Goal: Task Accomplishment & Management: Manage account settings

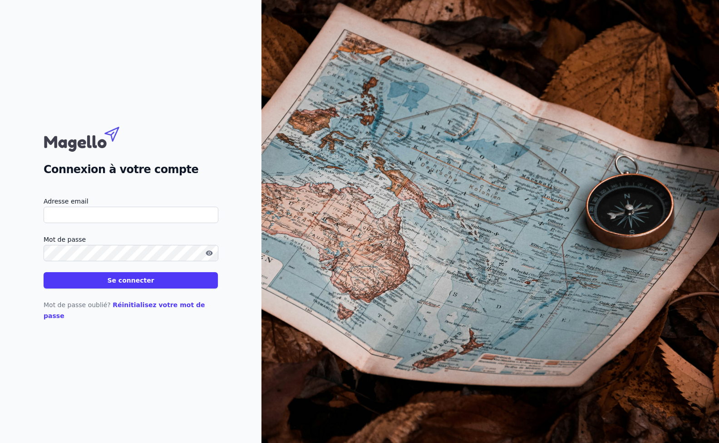
click at [120, 221] on input "Adresse email" at bounding box center [131, 215] width 175 height 16
click at [44, 272] on button "Se connecter" at bounding box center [131, 280] width 174 height 16
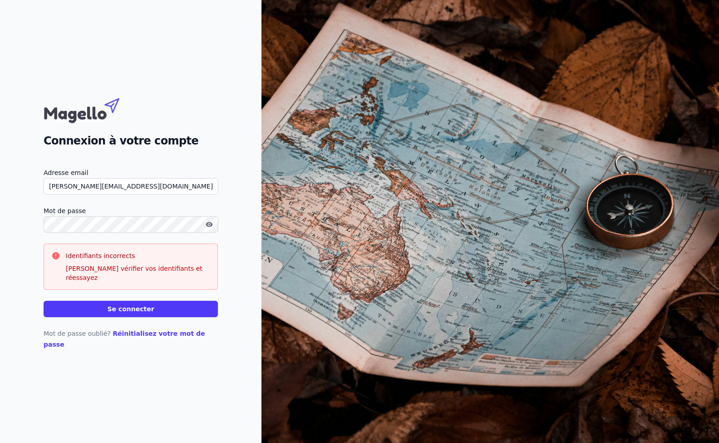
click at [0, 236] on html "Connexion à votre compte Adresse email [PERSON_NAME][EMAIL_ADDRESS][DOMAIN_NAME…" at bounding box center [359, 221] width 719 height 443
click at [44, 301] on button "Se connecter" at bounding box center [131, 309] width 174 height 16
click at [210, 228] on icon "button" at bounding box center [209, 224] width 7 height 7
click at [157, 314] on button "Se connecter" at bounding box center [131, 309] width 174 height 16
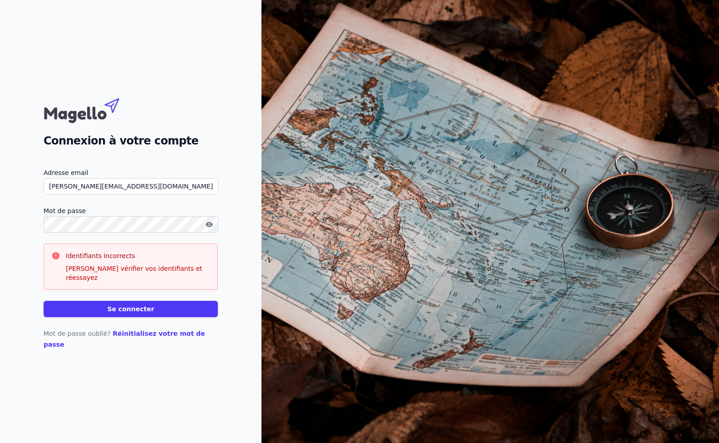
click at [0, 229] on html "Connexion à votre compte Adresse email [PERSON_NAME][EMAIL_ADDRESS][DOMAIN_NAME…" at bounding box center [359, 221] width 719 height 443
click at [0, 231] on html "Connexion à votre compte Adresse email [PERSON_NAME][EMAIL_ADDRESS][DOMAIN_NAME…" at bounding box center [359, 221] width 719 height 443
click at [44, 301] on button "Se connecter" at bounding box center [131, 309] width 174 height 16
click at [146, 314] on button "Se connecter" at bounding box center [131, 309] width 174 height 16
click at [15, 240] on div "Connexion à votre compte Adresse email [PERSON_NAME][EMAIL_ADDRESS][DOMAIN_NAME…" at bounding box center [130, 221] width 261 height 443
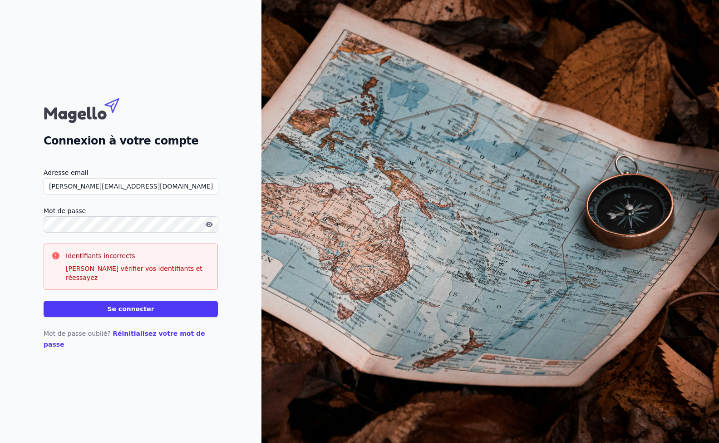
click at [208, 228] on icon "button" at bounding box center [209, 224] width 7 height 7
click at [0, 227] on html "Connexion à votre compte Adresse email [PERSON_NAME][EMAIL_ADDRESS][DOMAIN_NAME…" at bounding box center [359, 221] width 719 height 443
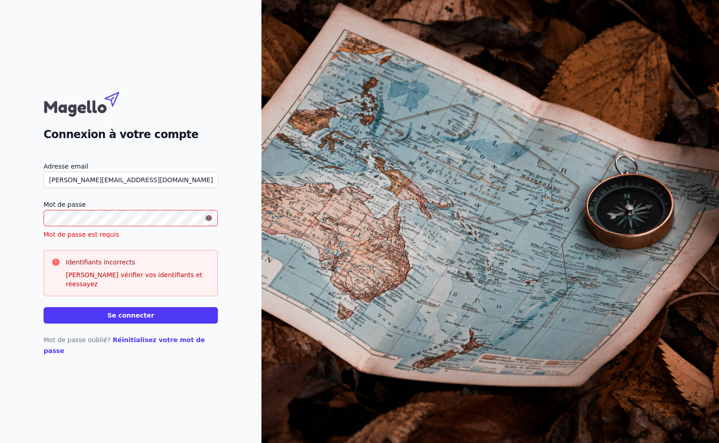
click at [19, 214] on div "Connexion à votre compte Adresse email [PERSON_NAME][EMAIL_ADDRESS][DOMAIN_NAME…" at bounding box center [130, 221] width 261 height 443
drag, startPoint x: 84, startPoint y: 190, endPoint x: -15, endPoint y: 198, distance: 99.3
click at [0, 198] on html "Connexion à votre compte Adresse email [PERSON_NAME][EMAIL_ADDRESS][DOMAIN_NAME…" at bounding box center [359, 221] width 719 height 443
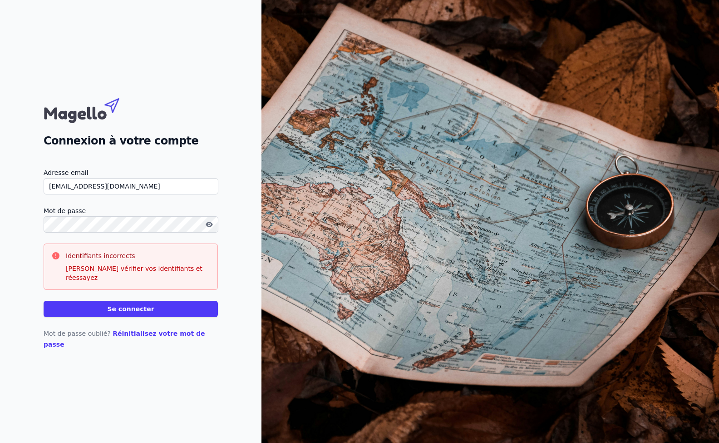
click at [44, 301] on button "Se connecter" at bounding box center [131, 309] width 174 height 16
click at [160, 315] on button "Se connecter" at bounding box center [131, 309] width 174 height 16
click at [139, 314] on button "Se connecter" at bounding box center [131, 309] width 174 height 16
click at [55, 194] on input "[EMAIL_ADDRESS][DOMAIN_NAME]" at bounding box center [131, 186] width 175 height 16
type input "[PERSON_NAME][EMAIL_ADDRESS][DOMAIN_NAME]"
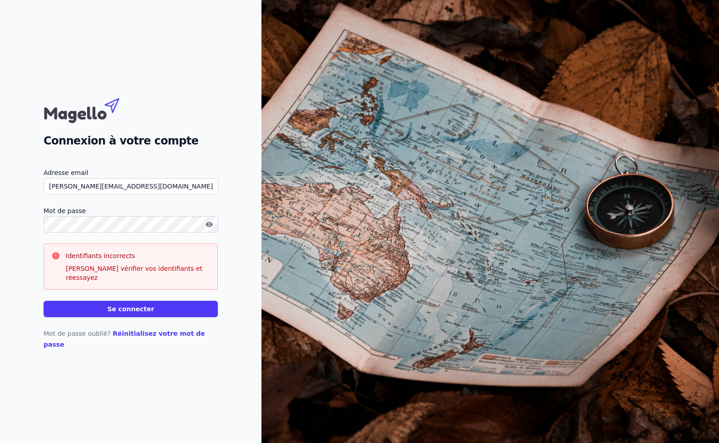
click at [152, 333] on link "Réinitialisez votre mot de passe" at bounding box center [125, 339] width 162 height 18
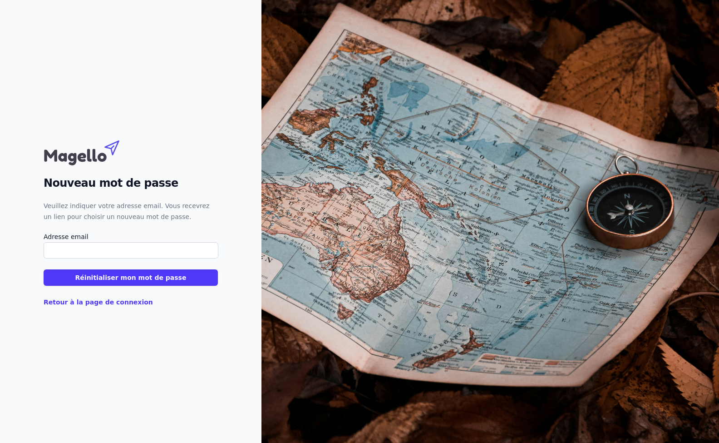
click at [100, 253] on input "Adresse email" at bounding box center [131, 250] width 175 height 16
type input "[PERSON_NAME][EMAIL_ADDRESS][DOMAIN_NAME]"
click at [120, 279] on button "Réinitialiser mon mot de passe" at bounding box center [131, 277] width 174 height 16
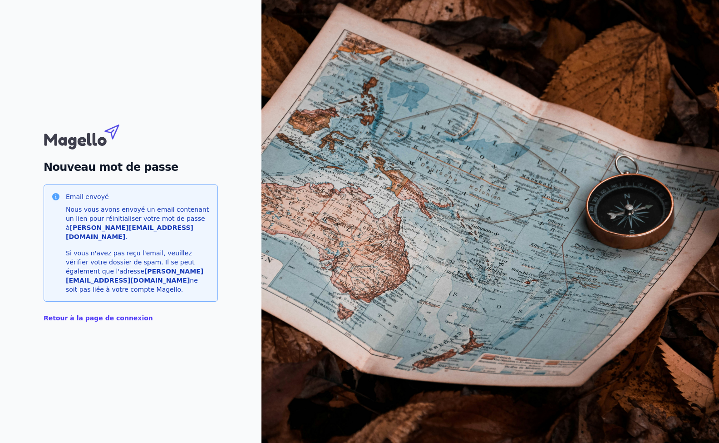
click at [105, 314] on link "Retour à la page de connexion" at bounding box center [98, 317] width 109 height 7
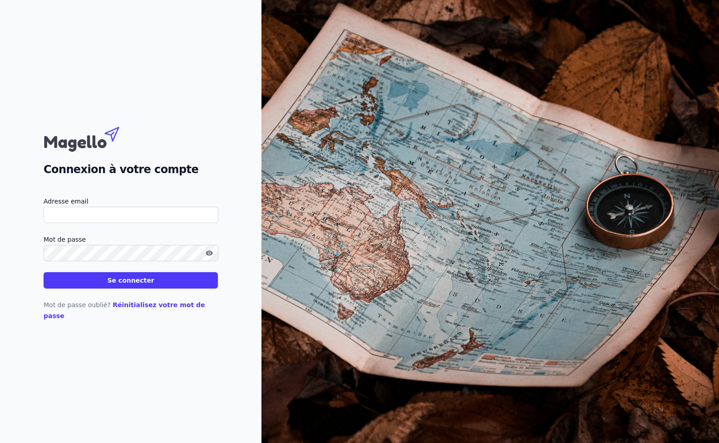
click at [144, 220] on input "Adresse email" at bounding box center [131, 215] width 175 height 16
type input "D"
type input "[PERSON_NAME][EMAIL_ADDRESS][DOMAIN_NAME]"
click at [44, 272] on button "Se connecter" at bounding box center [131, 280] width 174 height 16
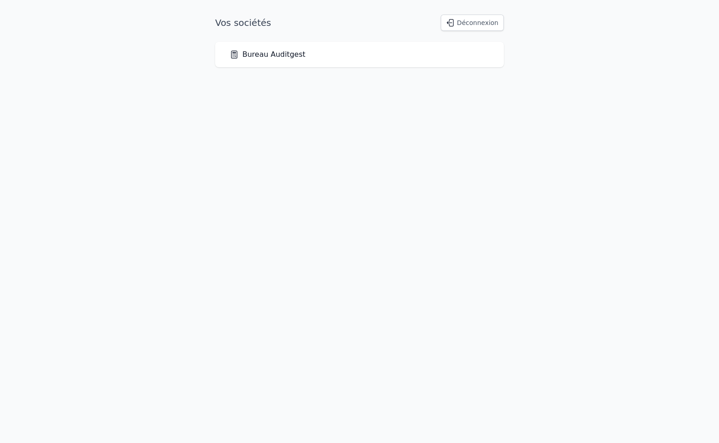
click at [267, 50] on link "Bureau Auditgest" at bounding box center [268, 54] width 76 height 11
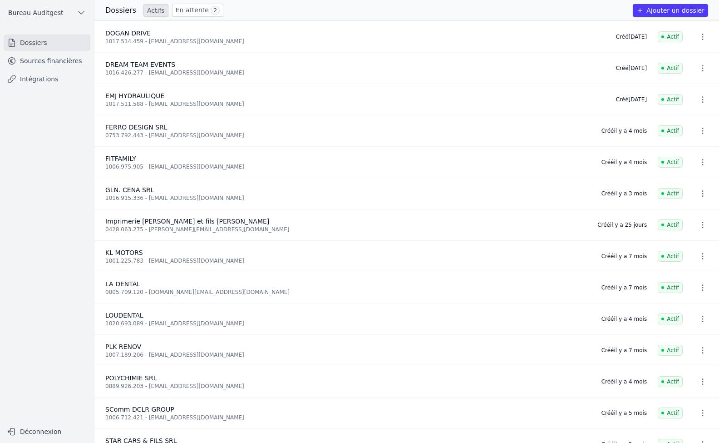
click at [211, 8] on span "2" at bounding box center [215, 10] width 9 height 9
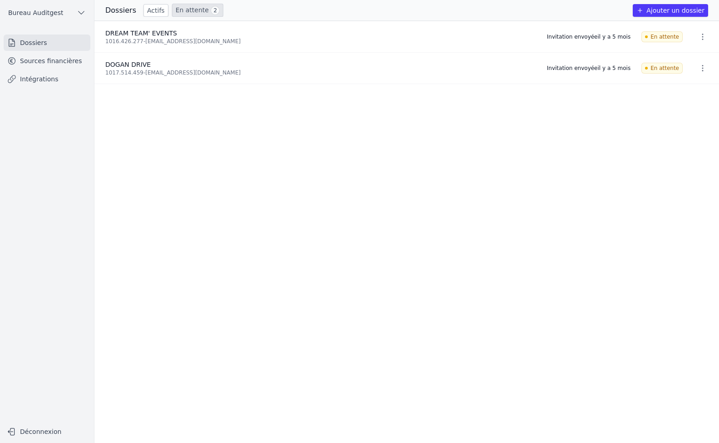
click at [143, 9] on link "Actifs" at bounding box center [155, 10] width 25 height 13
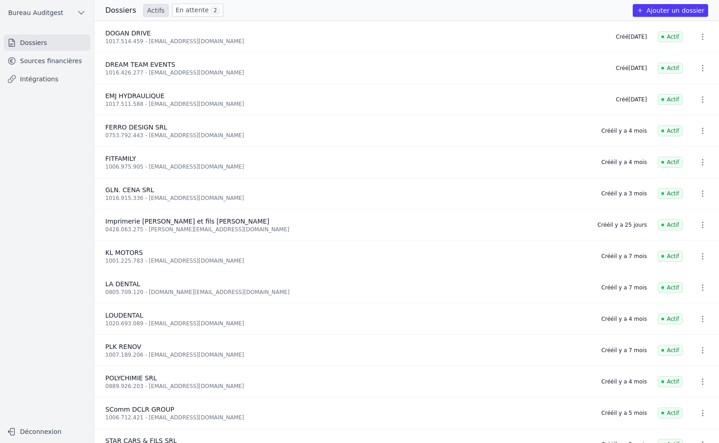
click at [48, 66] on link "Sources financières" at bounding box center [47, 61] width 87 height 16
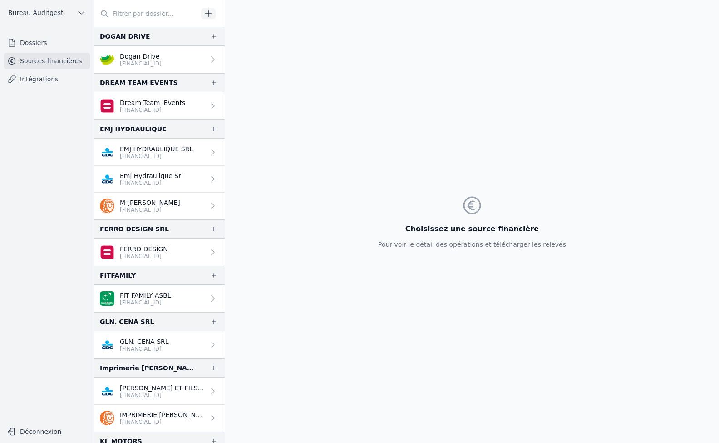
click at [180, 202] on p "M [PERSON_NAME]" at bounding box center [150, 202] width 60 height 9
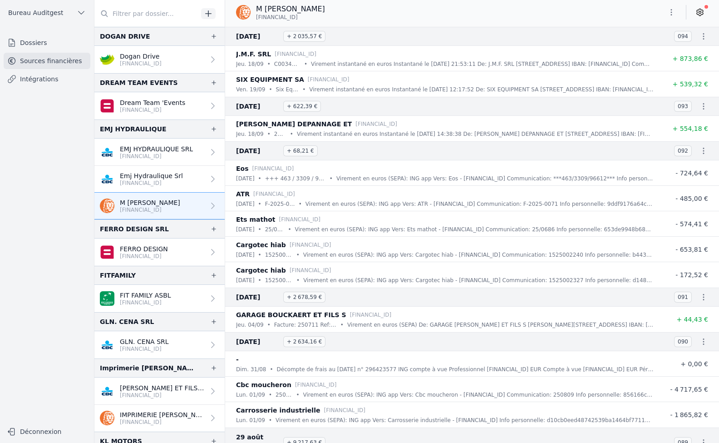
click at [166, 175] on p "Emj Hydraulique Srl" at bounding box center [151, 175] width 63 height 9
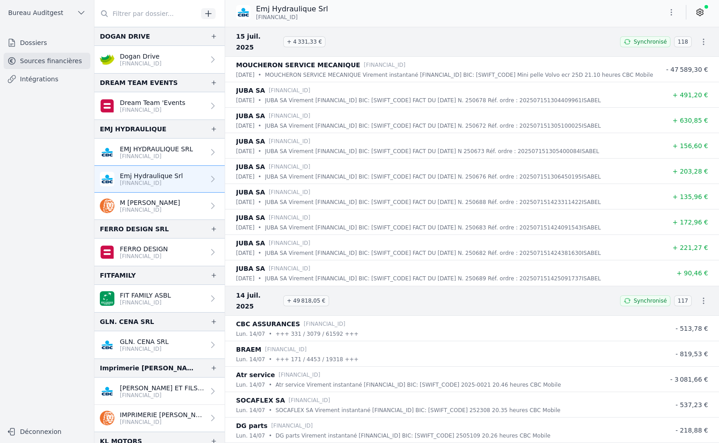
click at [172, 208] on p "[FINANCIAL_ID]" at bounding box center [150, 209] width 60 height 7
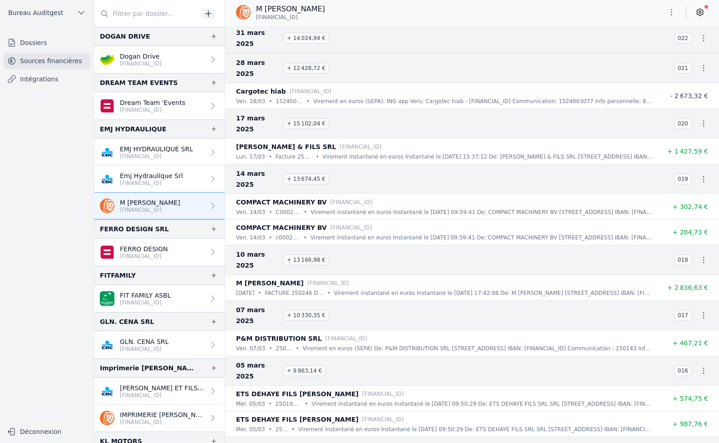
scroll to position [4491, 0]
